Goal: Go to known website: Go to known website

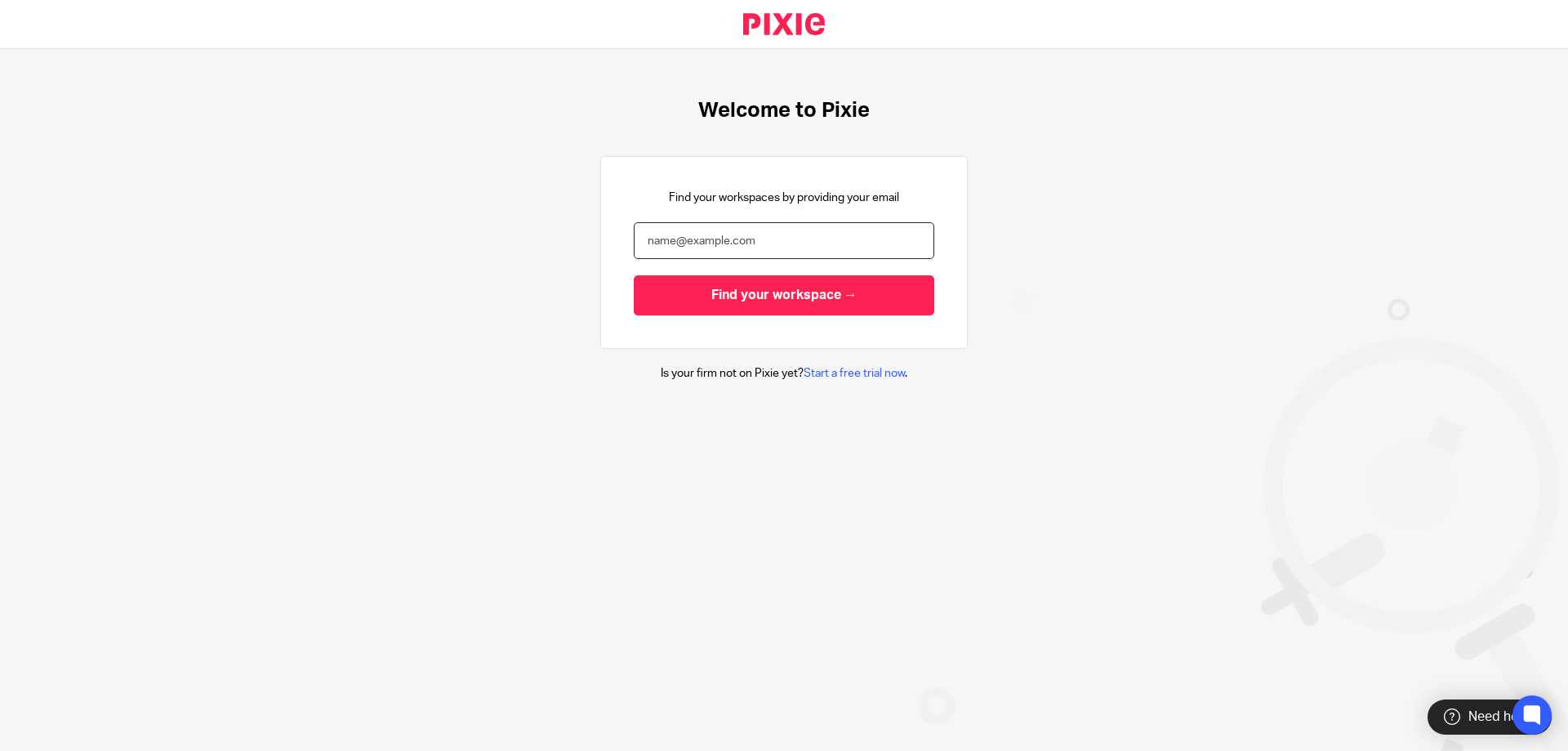
click at [694, 245] on input "email" at bounding box center [784, 240] width 301 height 36
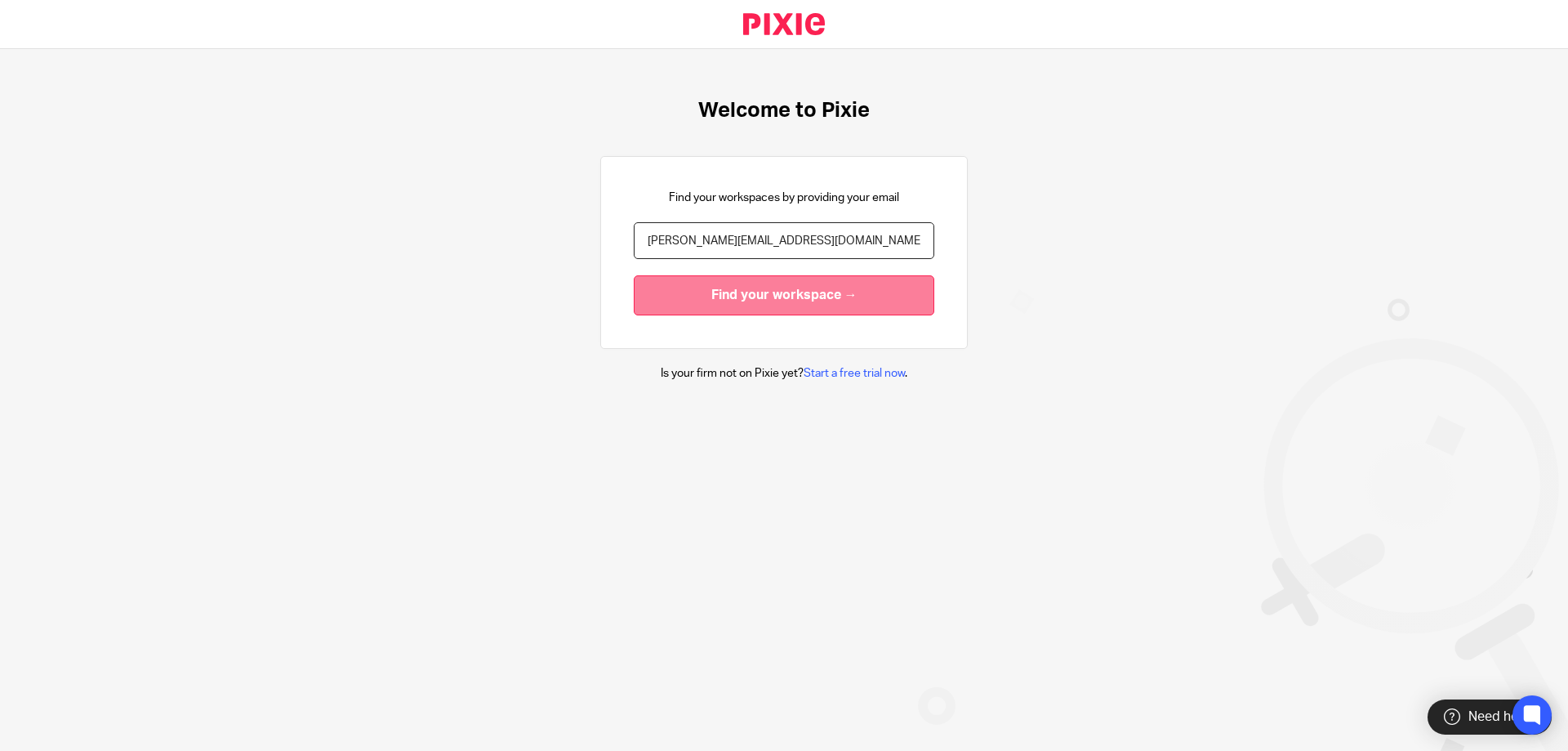
type input "[PERSON_NAME][EMAIL_ADDRESS][DOMAIN_NAME]"
click at [734, 300] on input "Find your workspace →" at bounding box center [784, 295] width 301 height 40
